Goal: Book appointment/travel/reservation

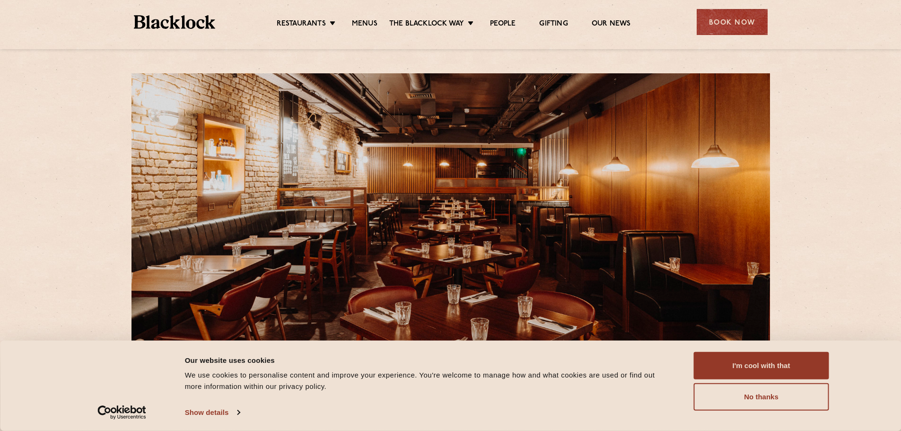
click at [356, 16] on ul "Restaurants [GEOGRAPHIC_DATA] [GEOGRAPHIC_DATA] [GEOGRAPHIC_DATA] [GEOGRAPHIC_D…" at bounding box center [453, 22] width 476 height 15
click at [736, 20] on div "Book Now" at bounding box center [732, 22] width 71 height 26
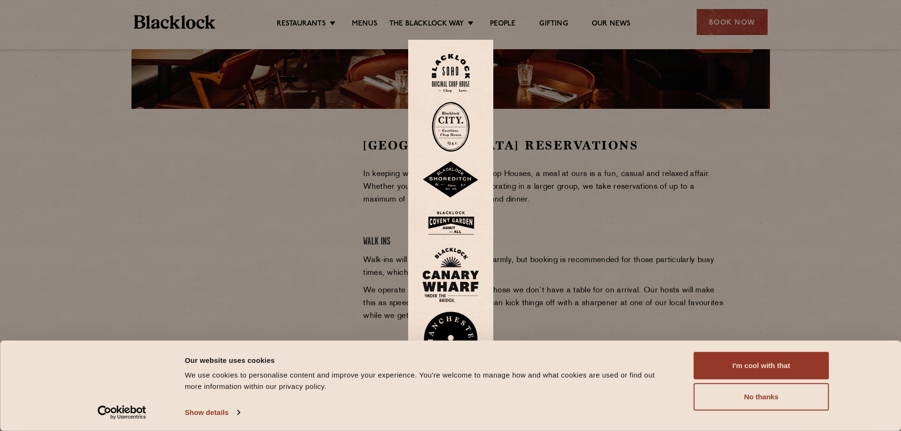
scroll to position [236, 0]
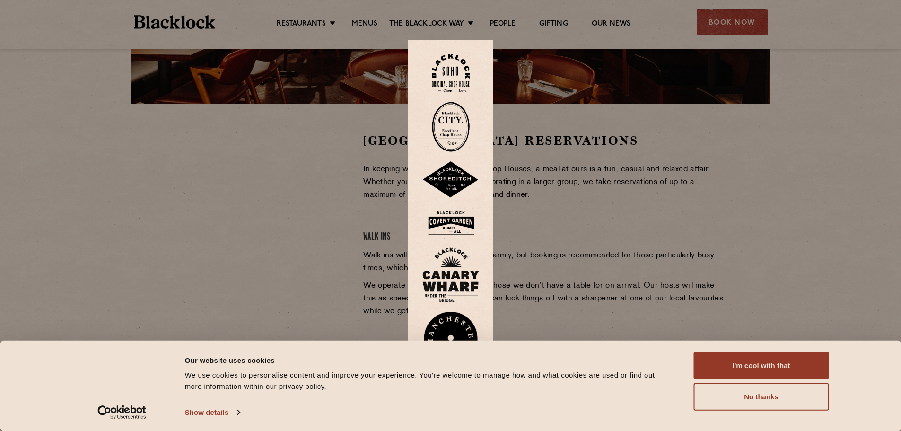
click at [463, 68] on img at bounding box center [451, 73] width 38 height 38
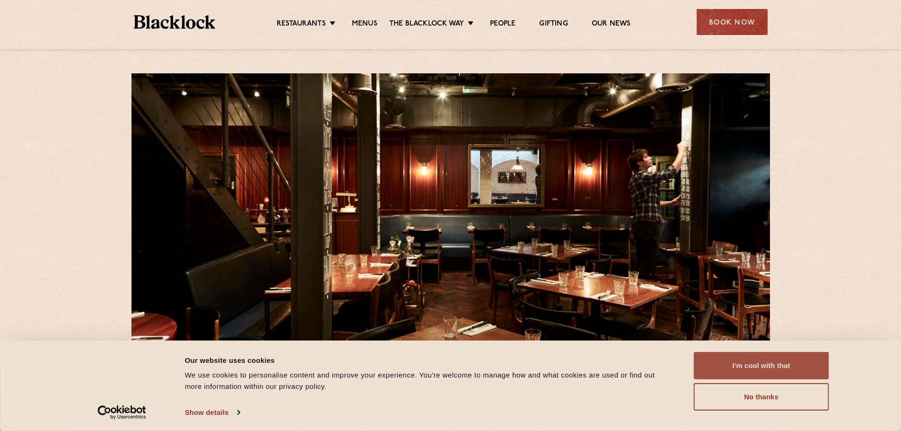
click at [779, 363] on button "I'm cool with that" at bounding box center [761, 365] width 135 height 27
